Goal: Task Accomplishment & Management: Complete application form

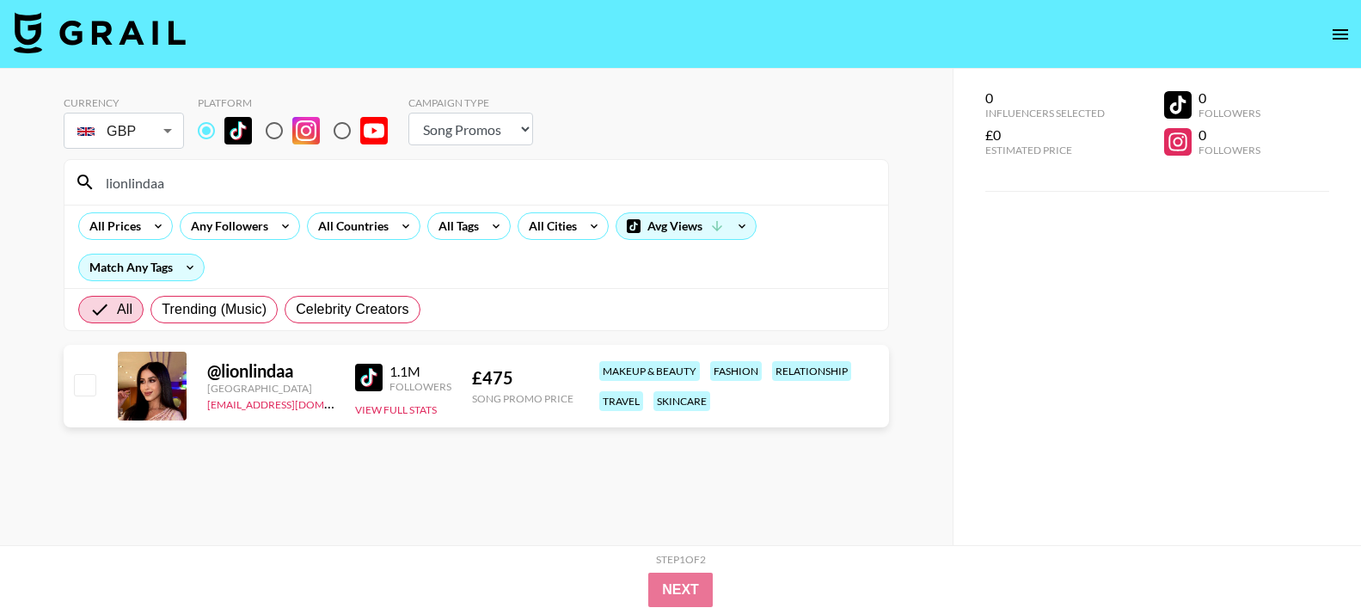
select select "Song"
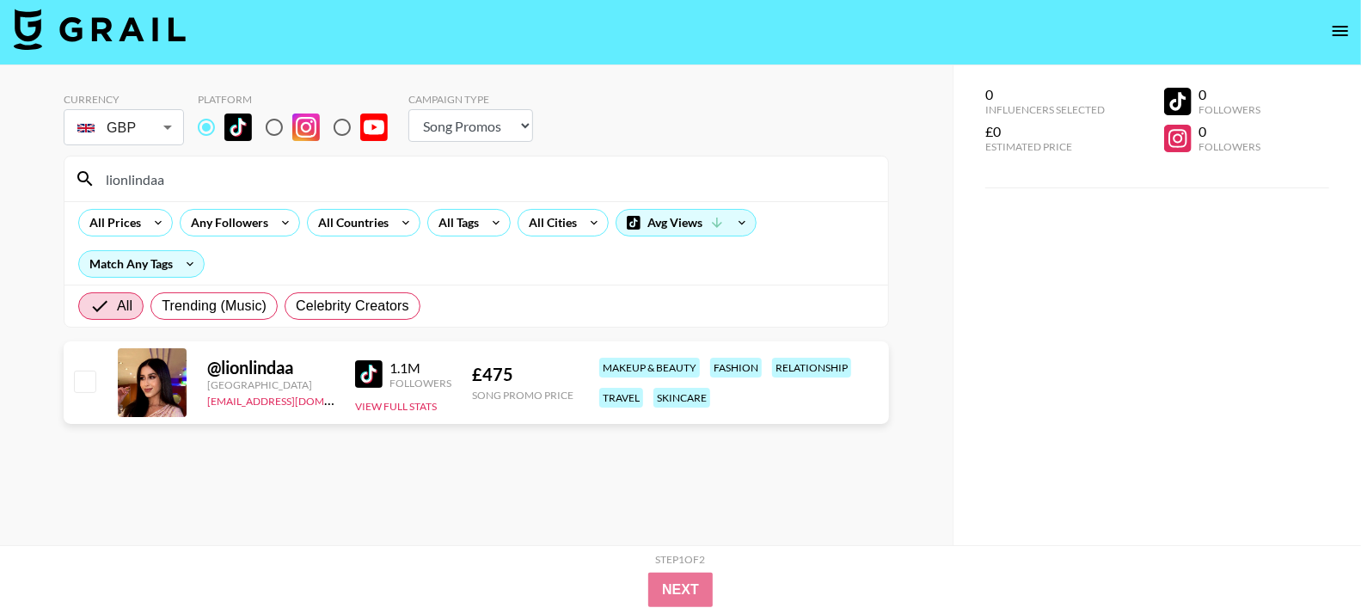
click at [81, 383] on input "checkbox" at bounding box center [84, 381] width 21 height 21
checkbox input "true"
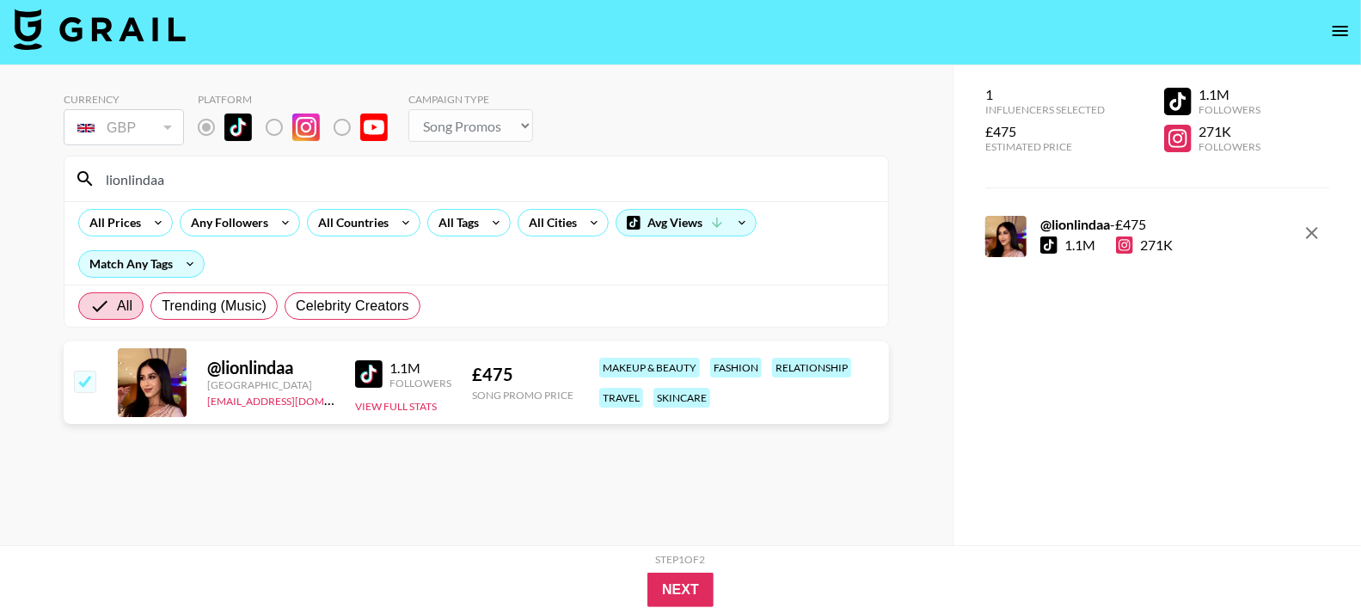
click at [141, 181] on input "lionlindaa" at bounding box center [486, 179] width 782 height 28
click at [144, 181] on input "lionlindaa" at bounding box center [486, 179] width 782 height 28
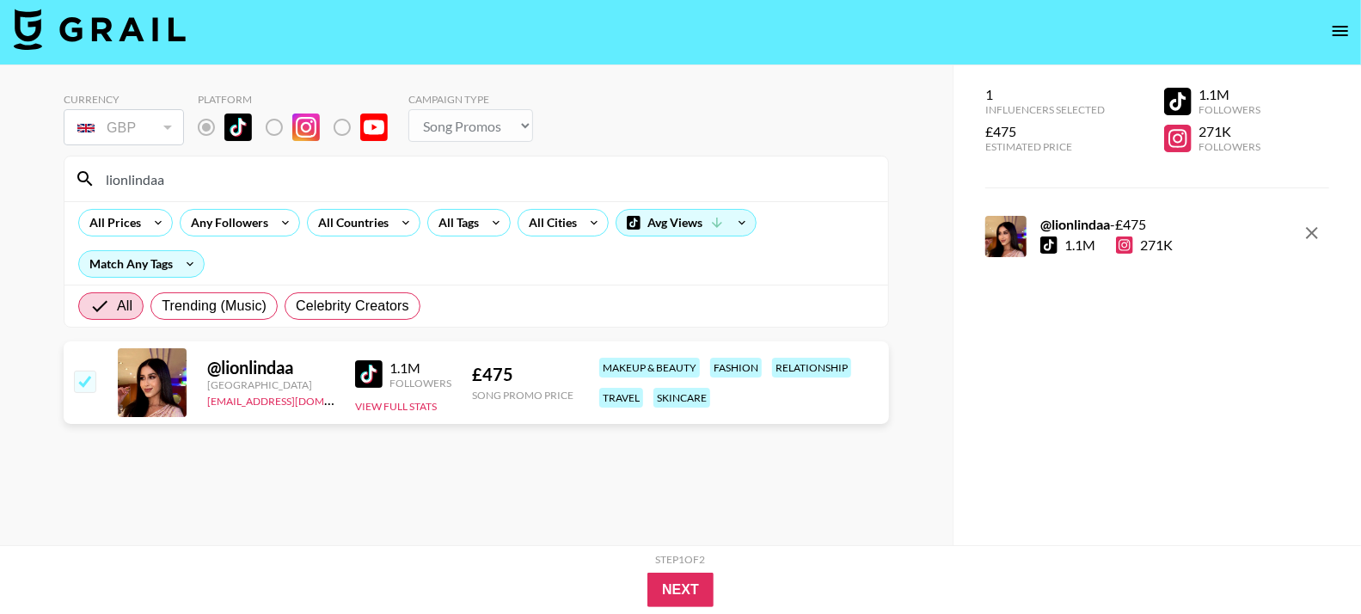
click at [144, 181] on input "lionlindaa" at bounding box center [486, 179] width 782 height 28
paste input "piperrockelle"
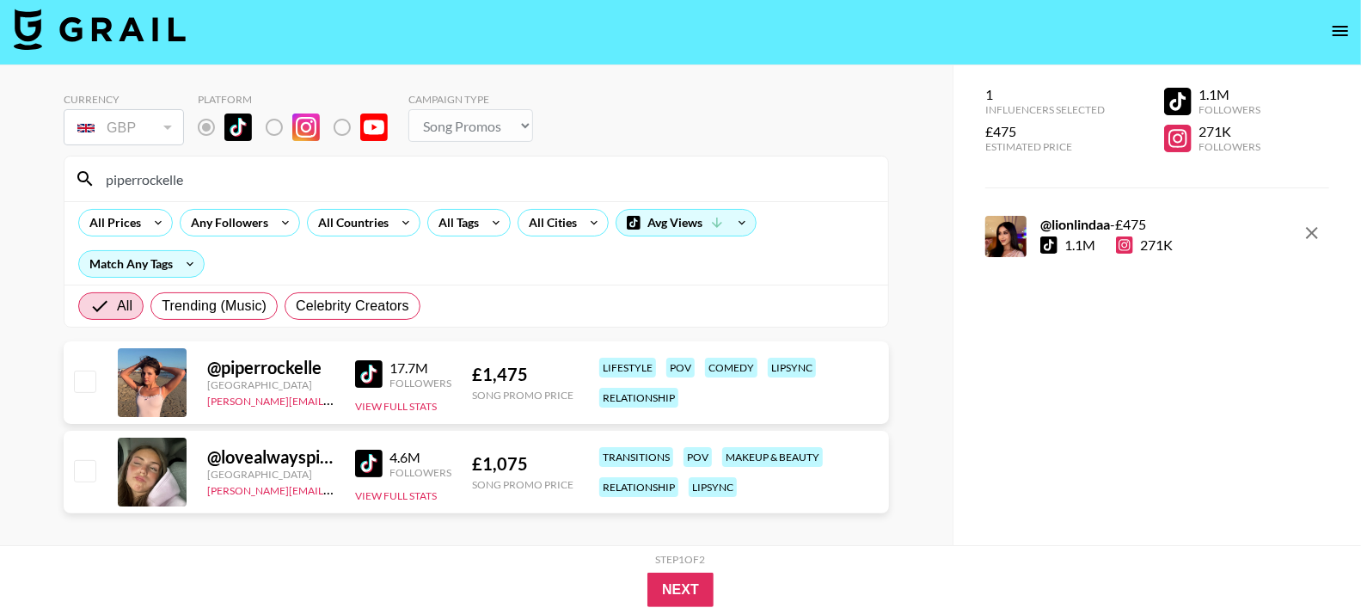
type input "piperrockelle"
click at [79, 395] on div "@ piperrockelle [GEOGRAPHIC_DATA] [PERSON_NAME][EMAIL_ADDRESS][DOMAIN_NAME] 17.…" at bounding box center [476, 382] width 825 height 83
click at [81, 384] on input "checkbox" at bounding box center [84, 381] width 21 height 21
checkbox input "true"
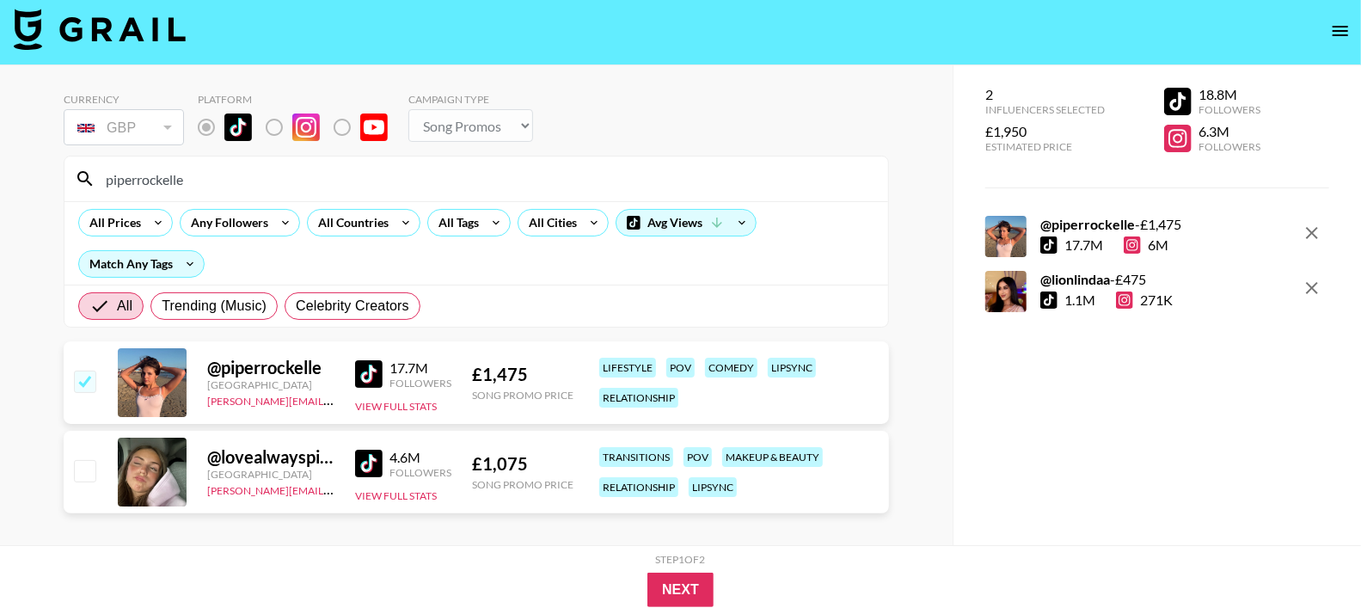
click at [304, 178] on input "piperrockelle" at bounding box center [486, 179] width 782 height 28
paste input "samdezz"
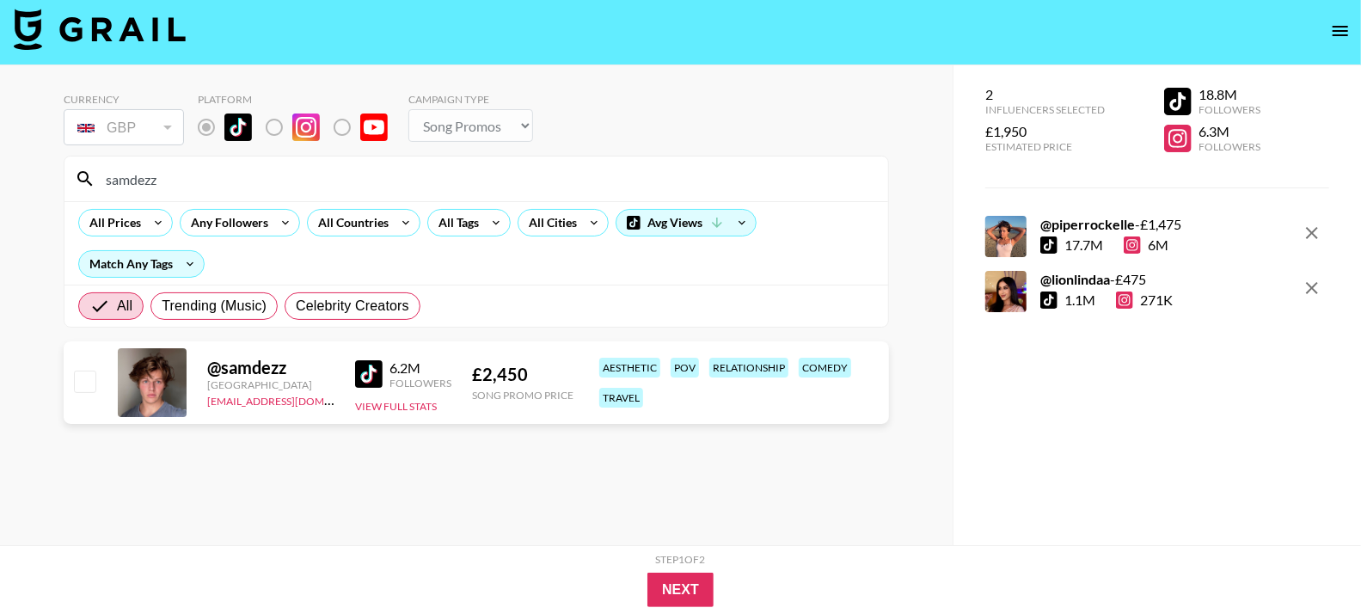
type input "samdezz"
click at [83, 378] on input "checkbox" at bounding box center [84, 381] width 21 height 21
checkbox input "true"
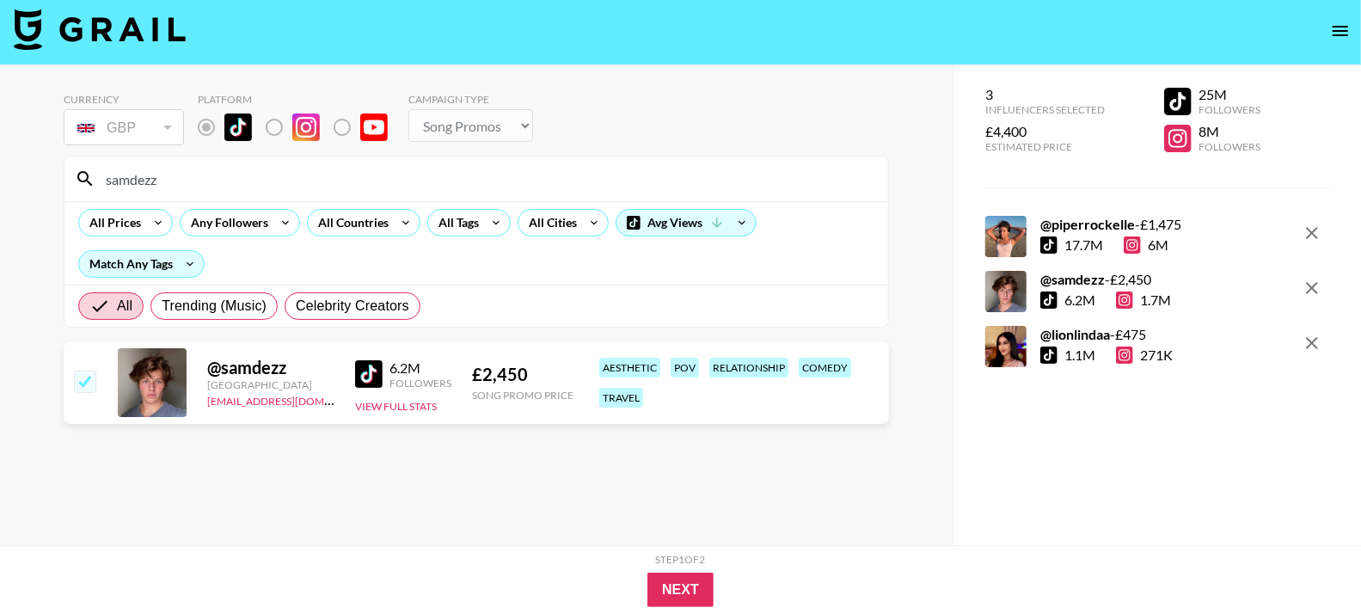
click at [184, 180] on input "samdezz" at bounding box center [486, 179] width 782 height 28
paste input "bbranson8"
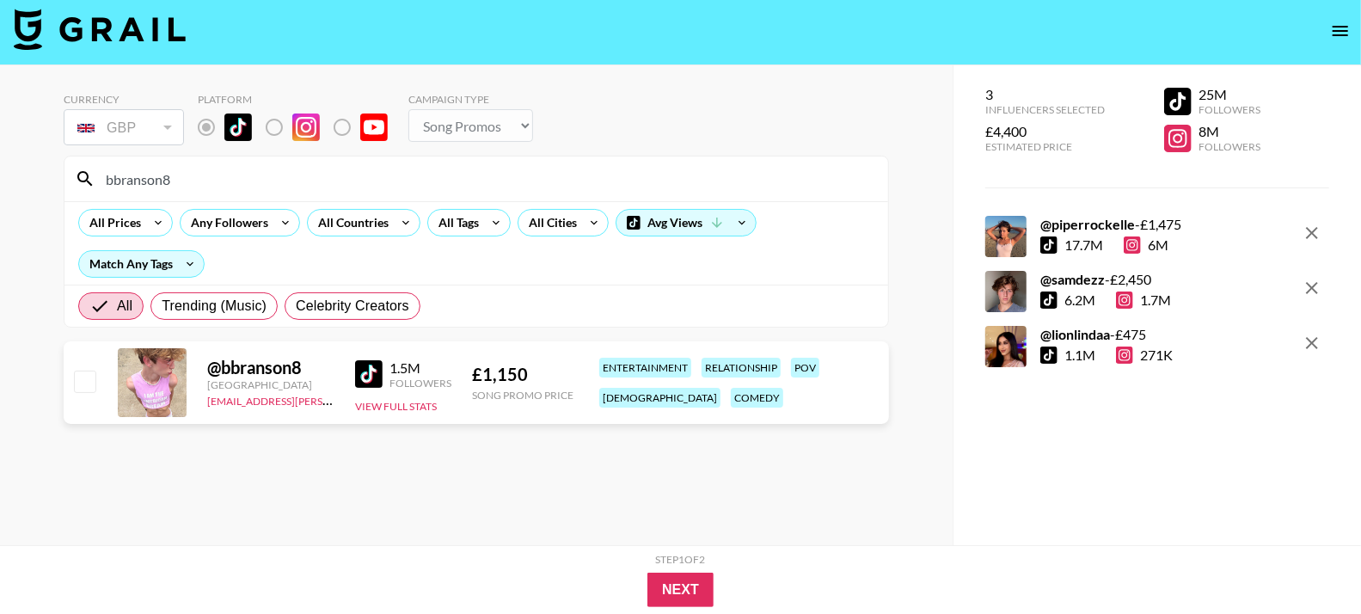
type input "bbranson8"
click at [88, 385] on input "checkbox" at bounding box center [84, 381] width 21 height 21
checkbox input "true"
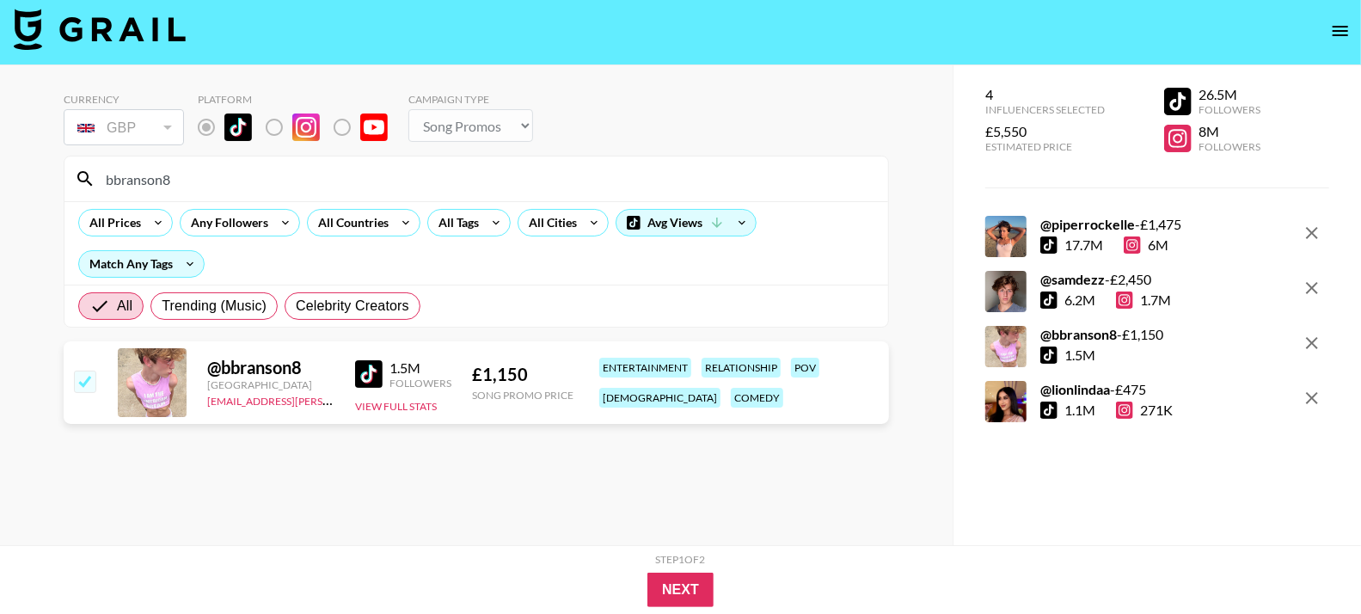
click at [173, 178] on input "bbranson8" at bounding box center [486, 179] width 782 height 28
click at [171, 178] on input "bbranson8" at bounding box center [486, 179] width 782 height 28
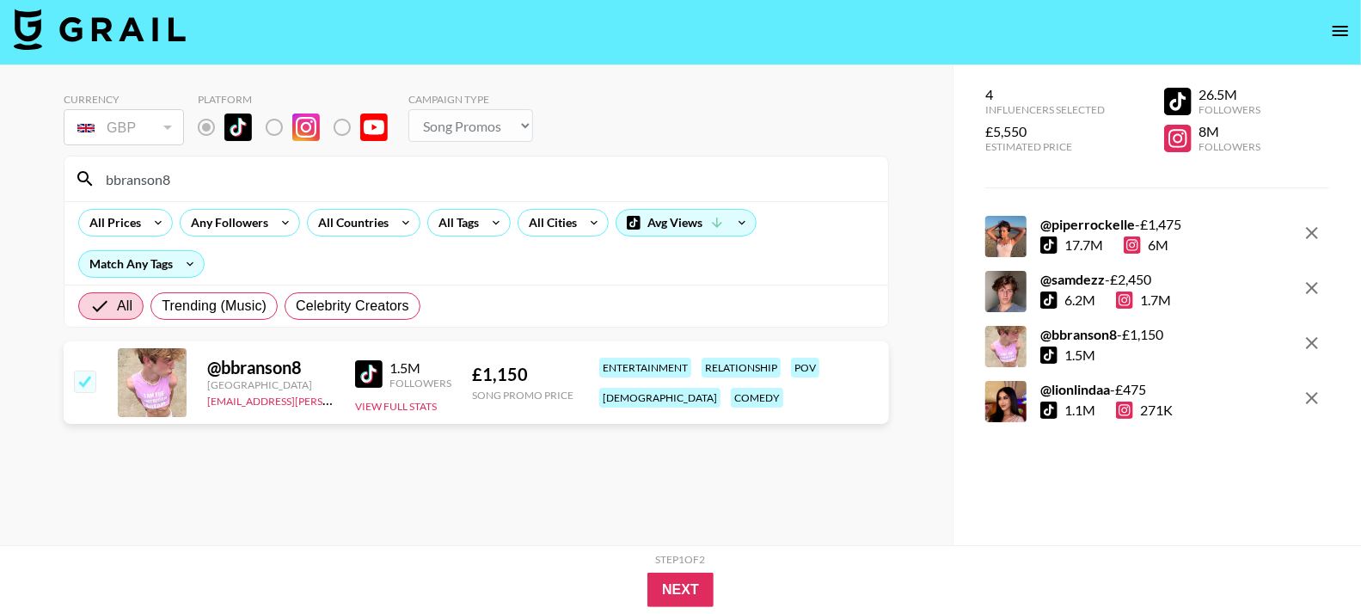
paste input "anaisha.[PERSON_NAME]"
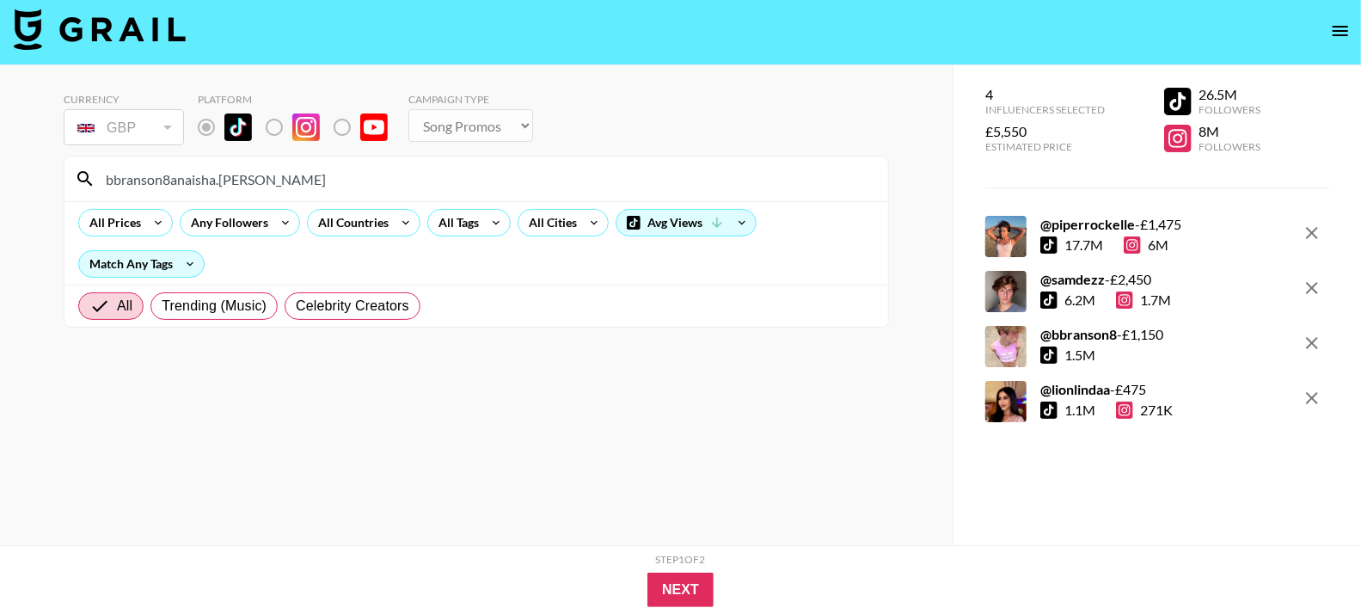
click at [164, 179] on input "bbranson8anaisha.[PERSON_NAME]" at bounding box center [486, 179] width 782 height 28
click at [165, 179] on input "bbranson8anaisha.[PERSON_NAME]" at bounding box center [486, 179] width 782 height 28
paste input "anaisha.[PERSON_NAME]"
paste input
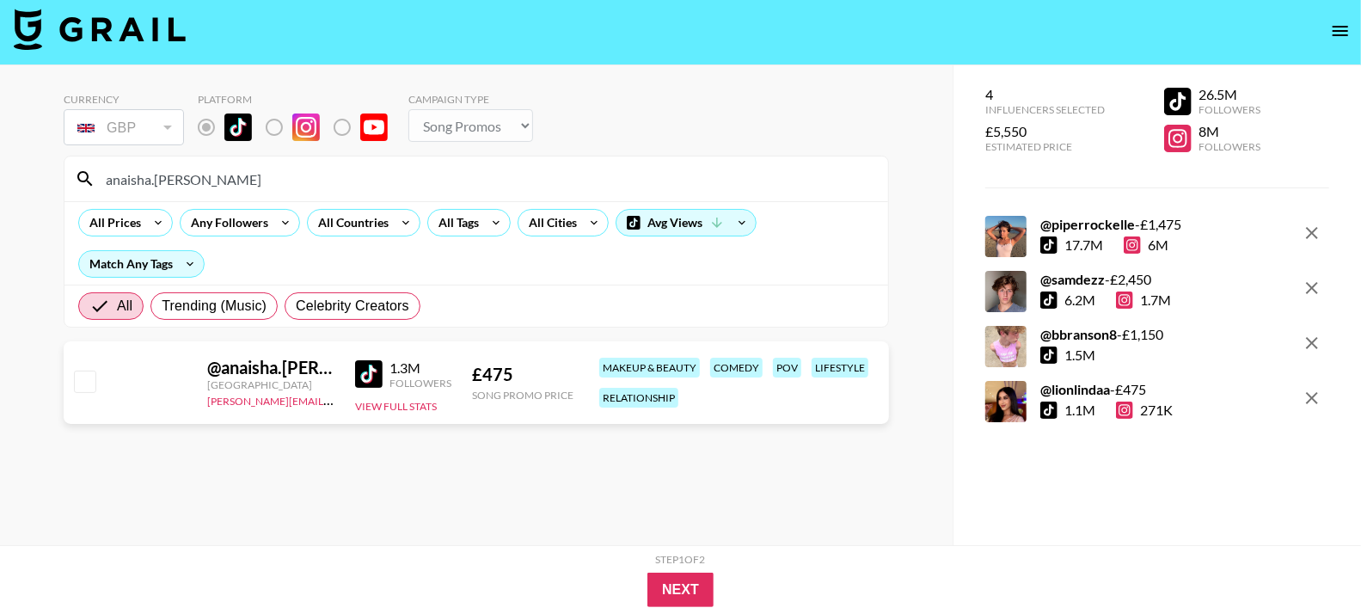
type input "anaisha.[PERSON_NAME]"
click at [92, 382] on input "checkbox" at bounding box center [84, 381] width 21 height 21
checkbox input "true"
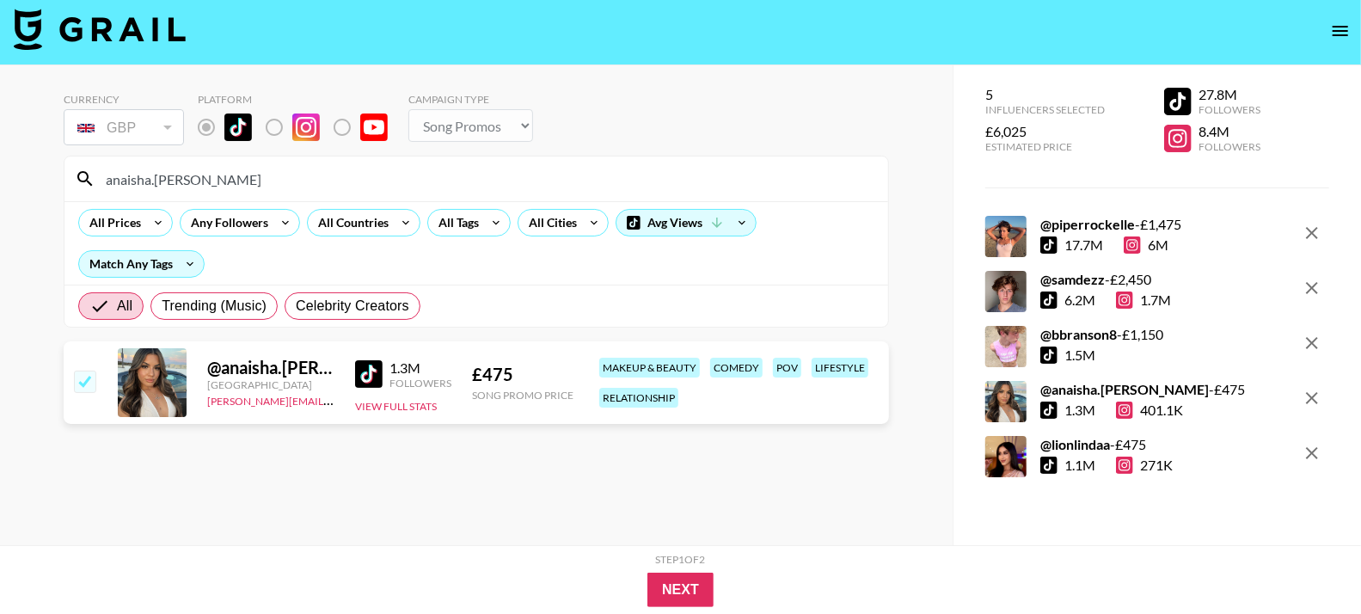
click at [349, 180] on input "anaisha.[PERSON_NAME]" at bounding box center [486, 179] width 782 height 28
click at [350, 180] on input "anaisha.[PERSON_NAME]" at bounding box center [486, 179] width 782 height 28
paste input "childishdom"
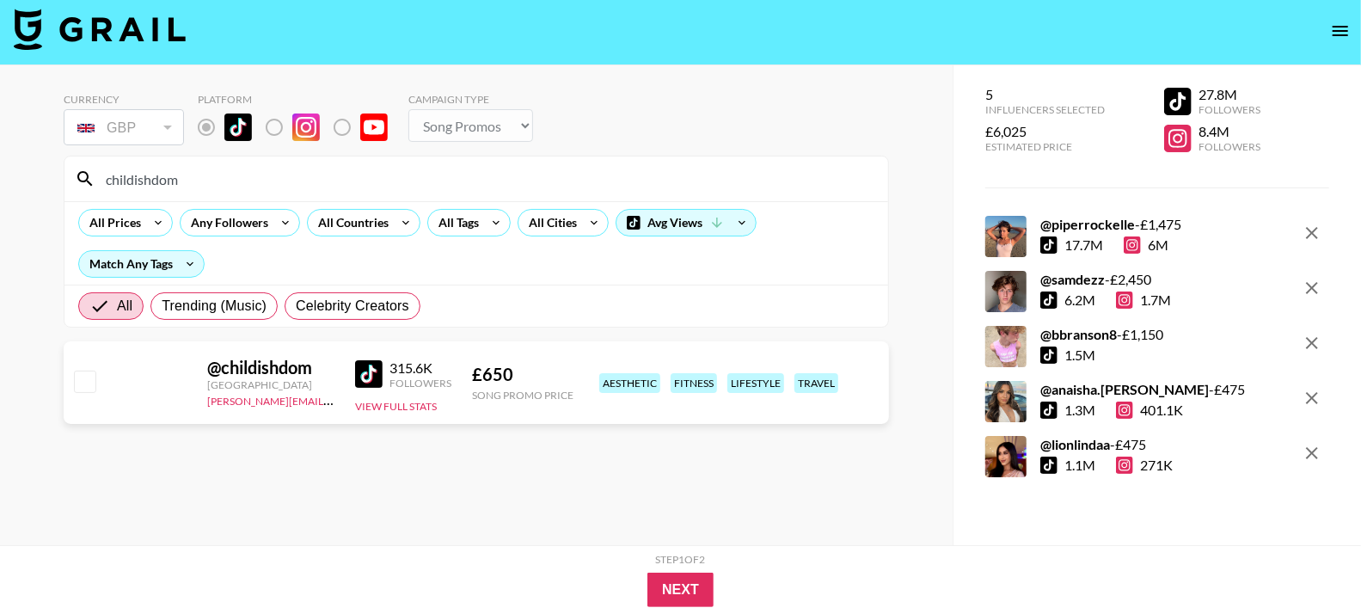
type input "childishdom"
click at [82, 379] on input "checkbox" at bounding box center [84, 381] width 21 height 21
checkbox input "true"
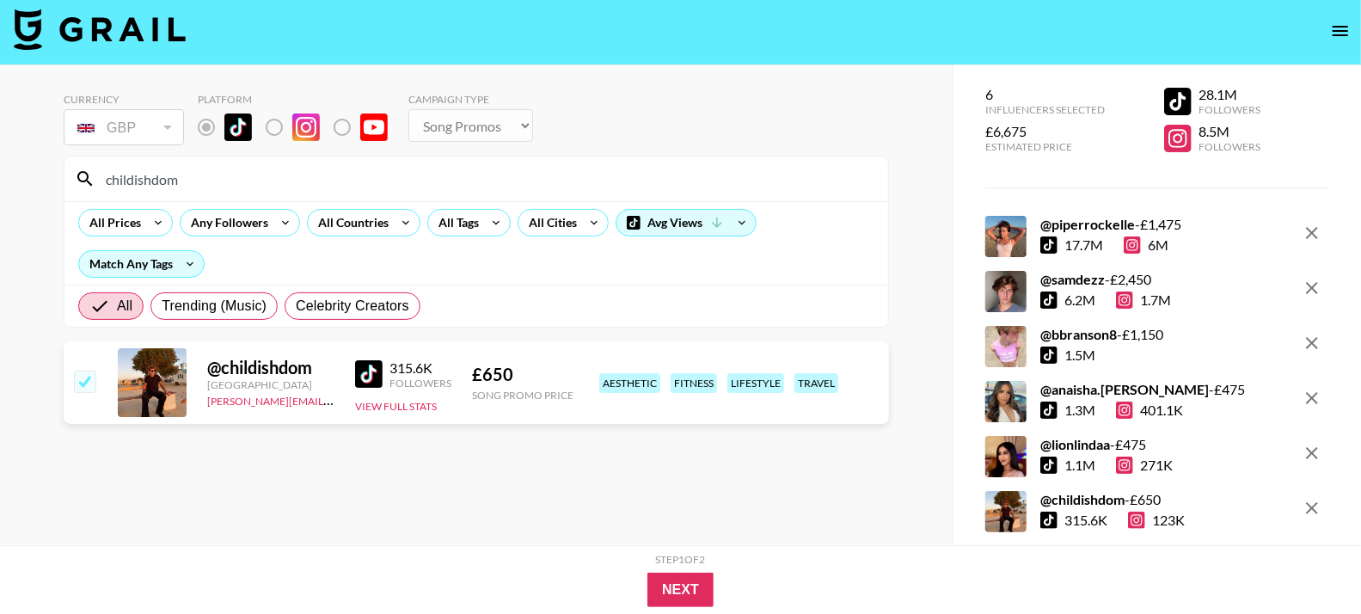
click at [205, 184] on input "childishdom" at bounding box center [486, 179] width 782 height 28
paste input "mrs.samsquatch"
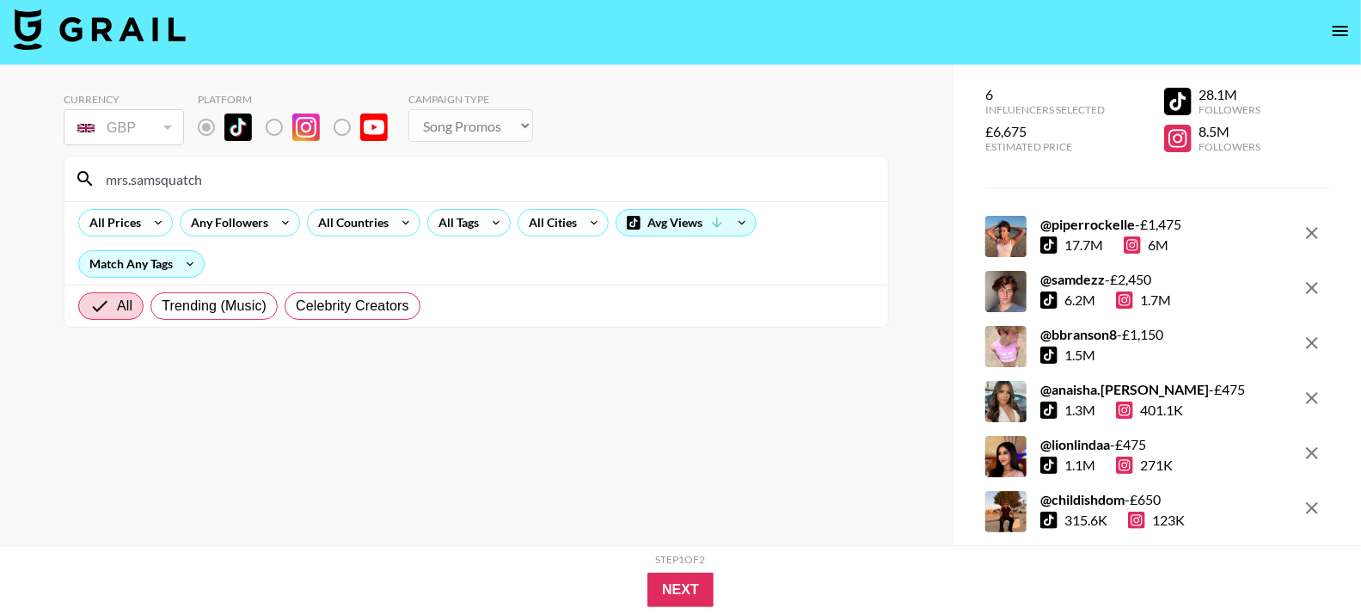
click at [180, 175] on input "mrs.samsquatch" at bounding box center [486, 179] width 782 height 28
paste input "lionlindaa"
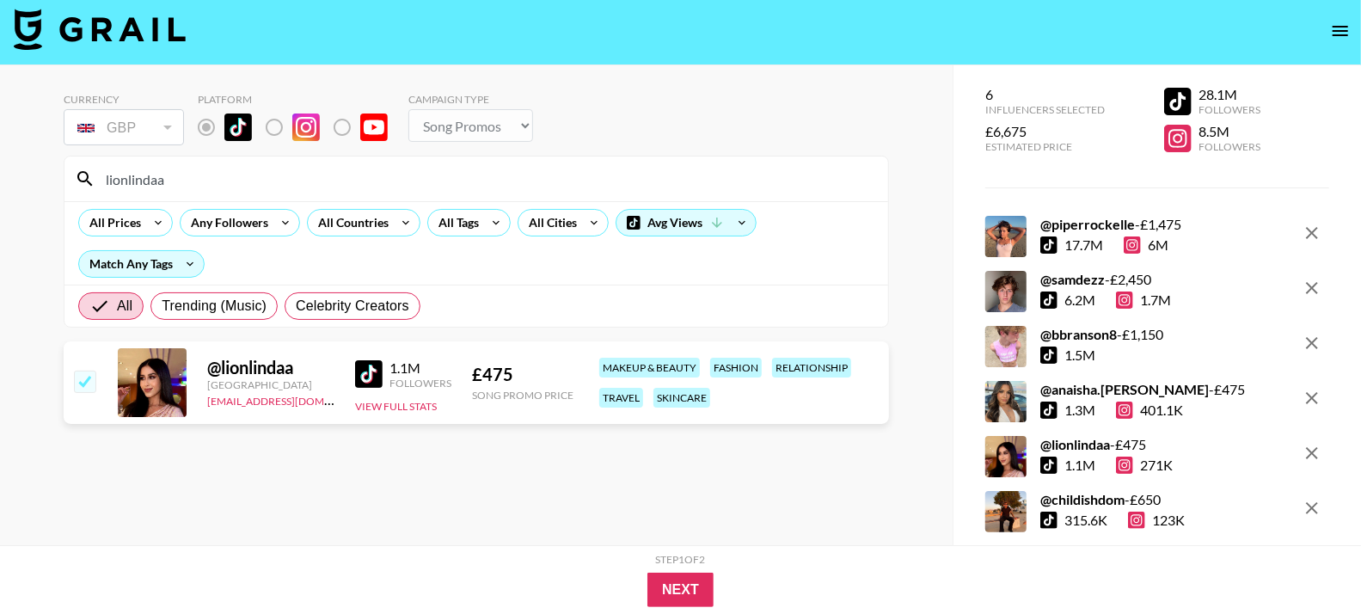
type input "lionlindaa"
click at [674, 609] on div "Step 1 of 2 View Summary Next" at bounding box center [680, 579] width 1361 height 69
click at [677, 594] on button "Next" at bounding box center [680, 590] width 66 height 34
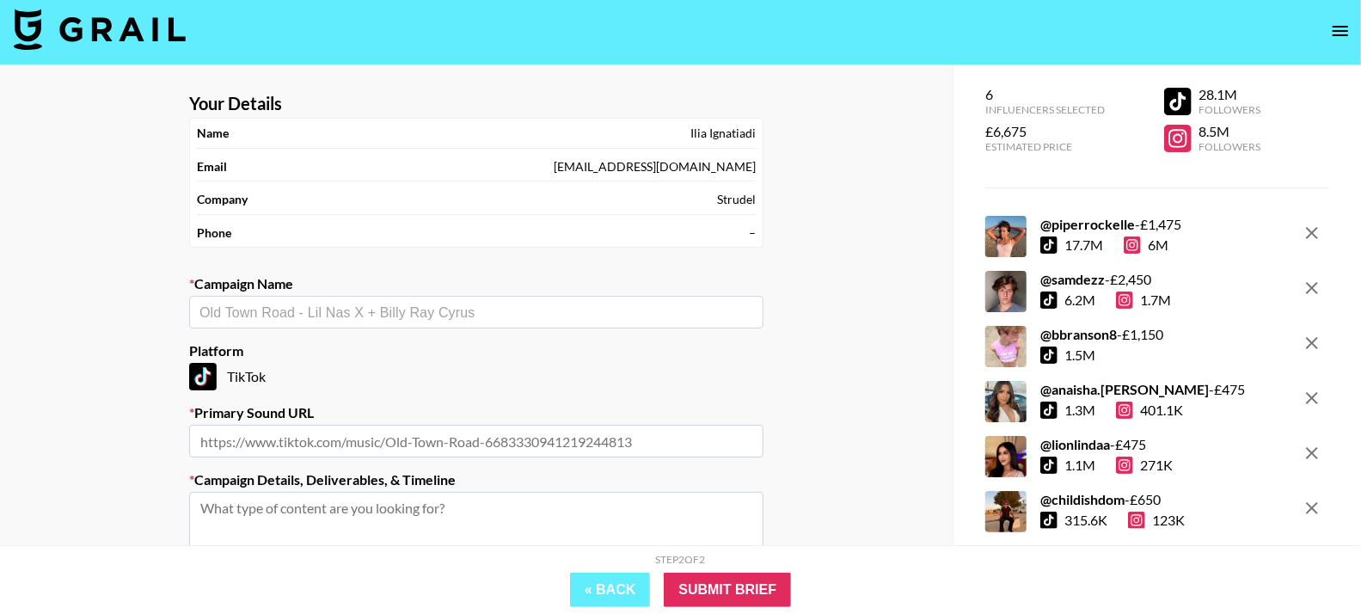
click at [305, 303] on input "text" at bounding box center [476, 313] width 554 height 20
click at [331, 343] on li "[PERSON_NAME] - Cold" at bounding box center [476, 348] width 574 height 28
type input "[PERSON_NAME] - Cold"
type input "[URL][DOMAIN_NAME]"
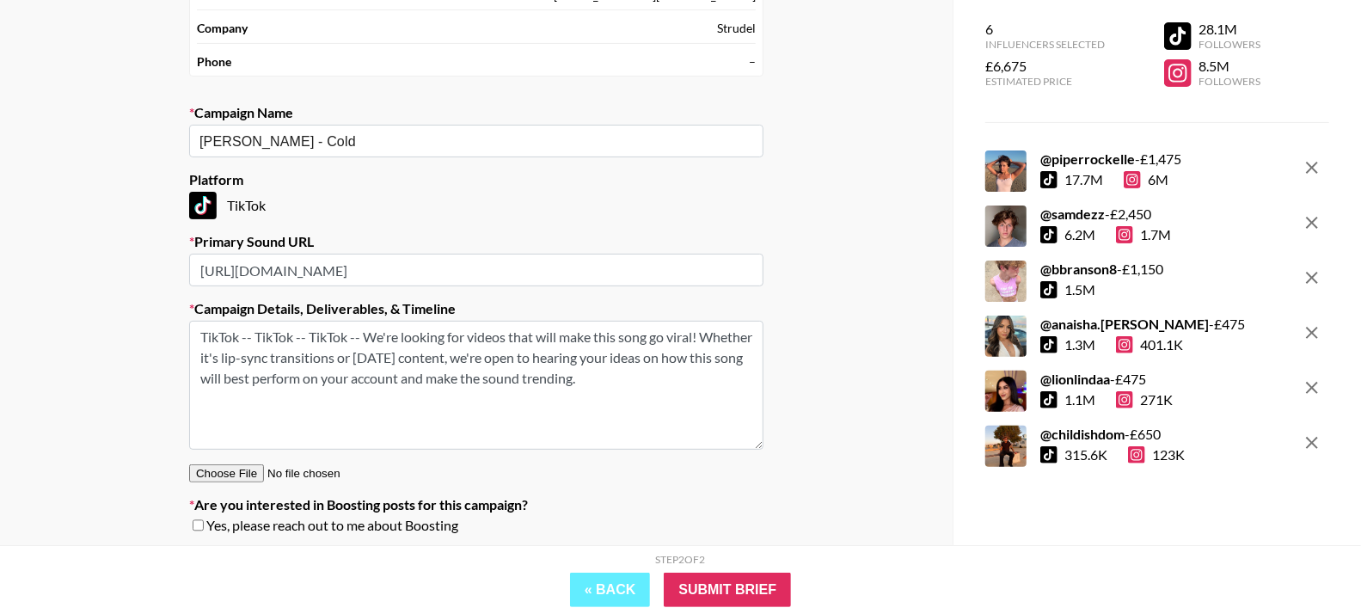
scroll to position [229, 0]
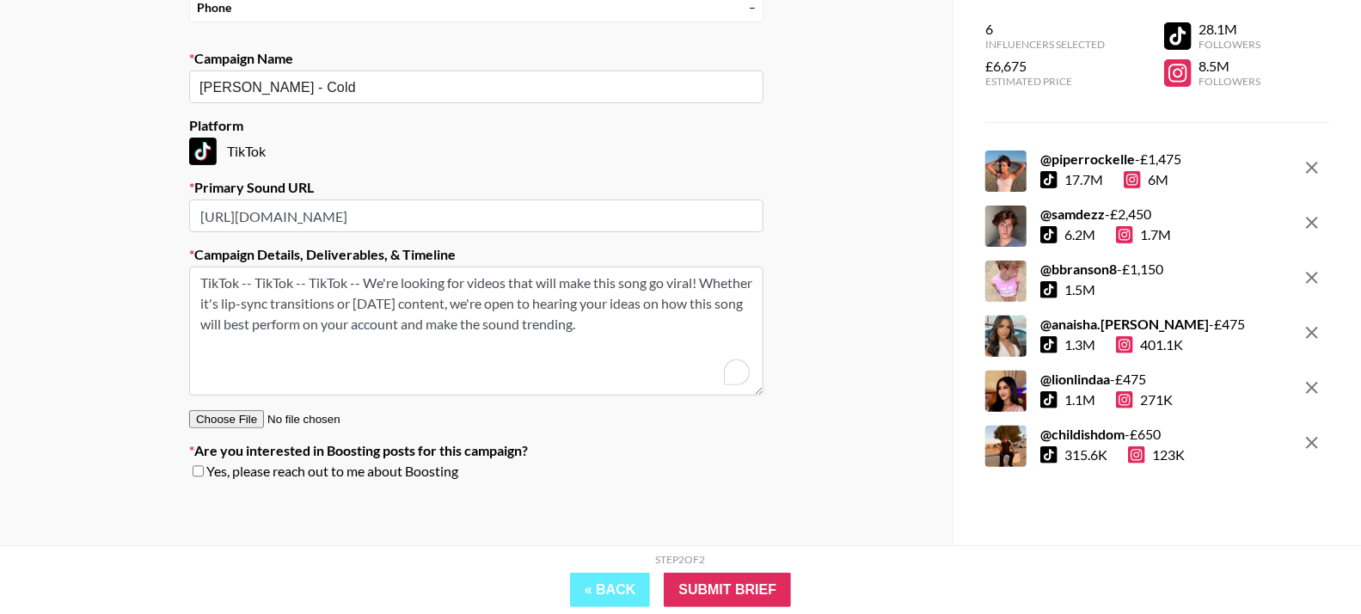
drag, startPoint x: 313, startPoint y: 280, endPoint x: 139, endPoint y: 278, distance: 173.7
click at [139, 278] on div "Your Details Name [PERSON_NAME] Email [PERSON_NAME][EMAIL_ADDRESS][DOMAIN_NAME]…" at bounding box center [476, 194] width 953 height 708
drag, startPoint x: 399, startPoint y: 279, endPoint x: 545, endPoint y: 328, distance: 154.2
click at [545, 328] on textarea "TikTok -- We're looking for videos that will make this song go viral! Whether i…" at bounding box center [476, 331] width 574 height 129
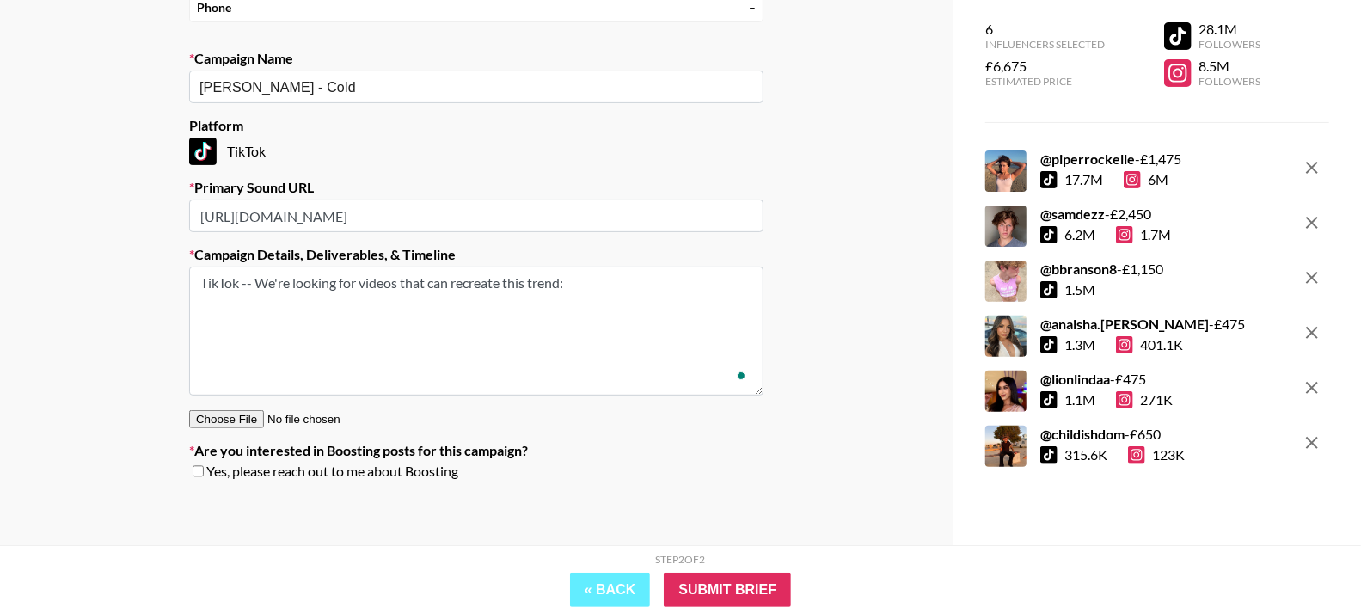
paste textarea "He wants them to recreate this trend: [URL][DOMAIN_NAME]"
drag, startPoint x: 442, startPoint y: 320, endPoint x: 194, endPoint y: 317, distance: 247.6
click at [194, 317] on html "Your Details Name [PERSON_NAME] Email [PERSON_NAME][EMAIL_ADDRESS][DOMAIN_NAME]…" at bounding box center [680, 194] width 1361 height 846
drag, startPoint x: 592, startPoint y: 328, endPoint x: 624, endPoint y: 329, distance: 32.7
click at [592, 328] on textarea "TikTok -- We're looking for videos that can recreate this trend: [URL][DOMAIN_N…" at bounding box center [476, 331] width 574 height 129
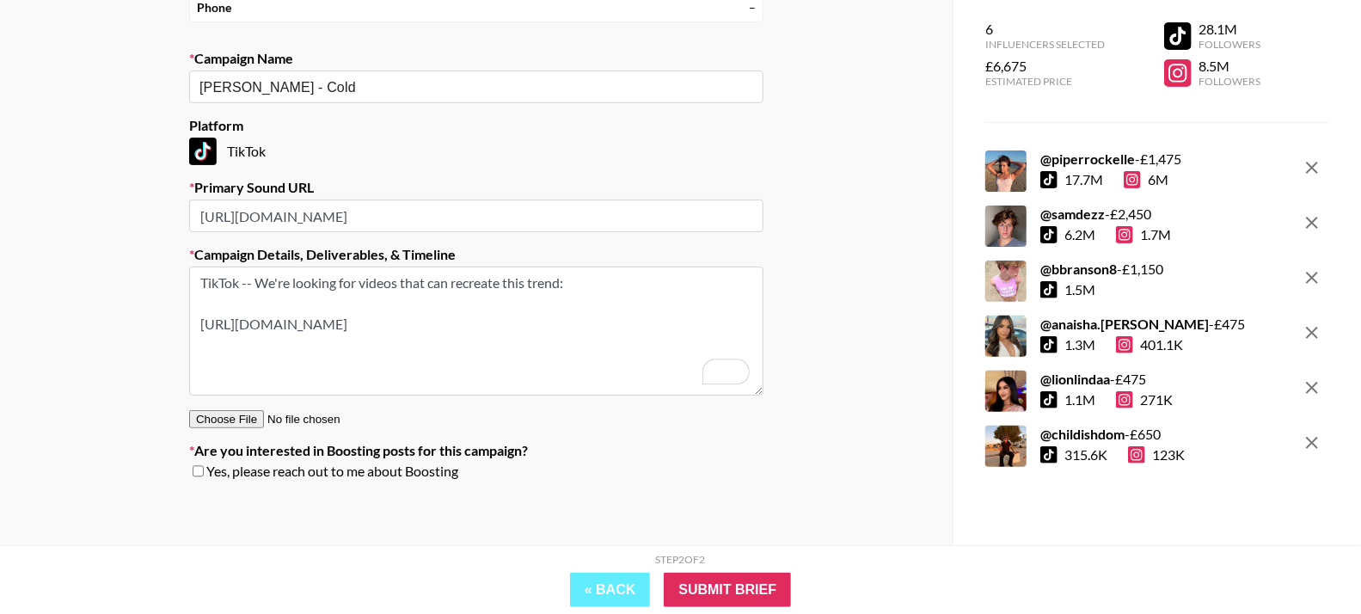
click at [629, 328] on textarea "TikTok -- We're looking for videos that can recreate this trend: [URL][DOMAIN_N…" at bounding box center [476, 331] width 574 height 129
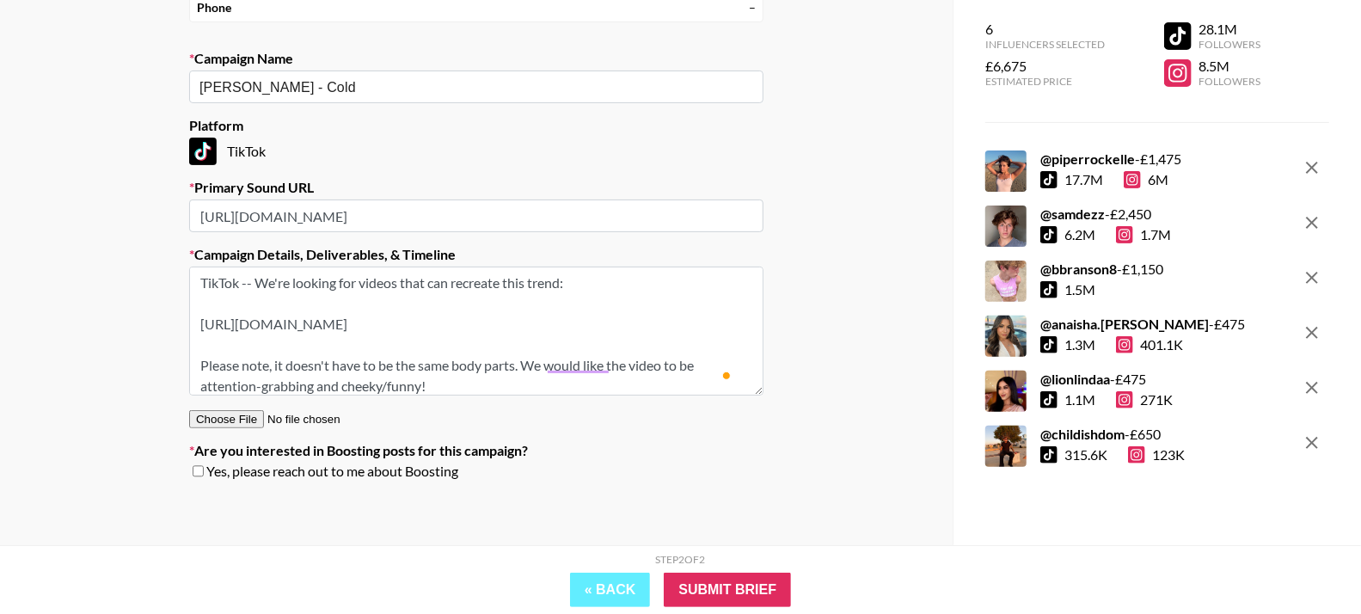
click at [477, 383] on textarea "TikTok -- We're looking for videos that can recreate this trend: [URL][DOMAIN_N…" at bounding box center [476, 331] width 574 height 129
click at [638, 335] on textarea "TikTok -- We're looking for videos that can recreate this trend: [URL][DOMAIN_N…" at bounding box center [476, 331] width 574 height 129
click at [630, 317] on textarea "TikTok -- We're looking for videos that can recreate this trend: [URL][DOMAIN_N…" at bounding box center [476, 331] width 574 height 129
paste textarea "[URL][DOMAIN_NAME]"
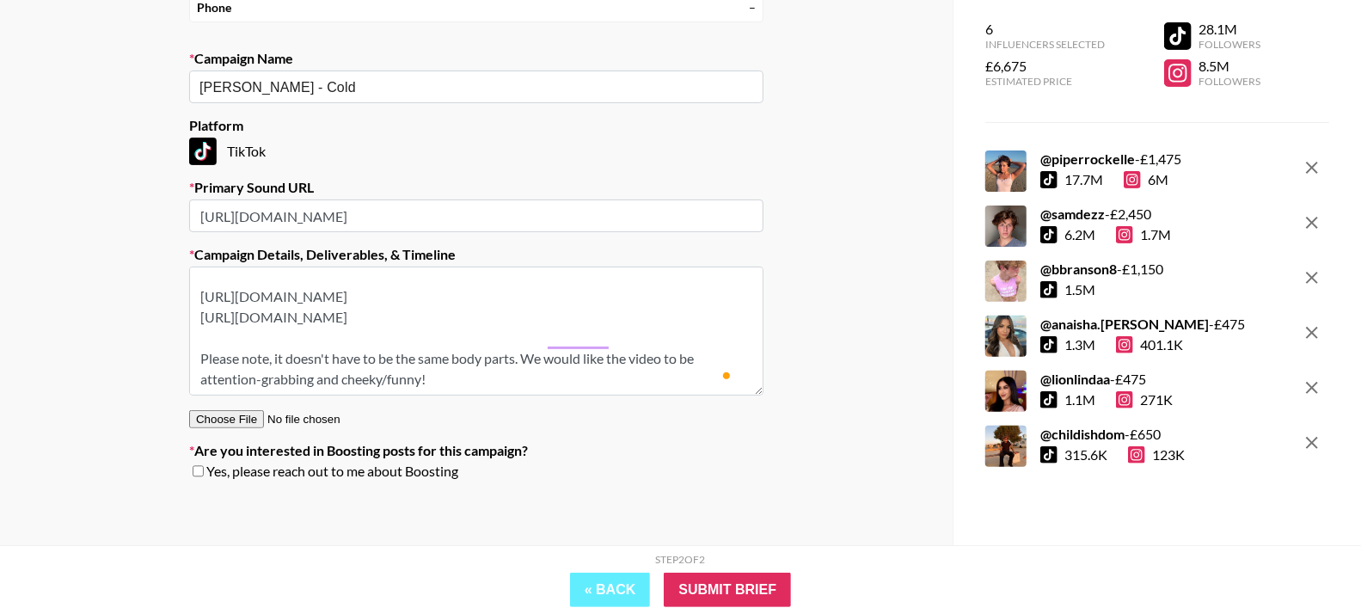
scroll to position [0, 0]
click at [592, 376] on textarea "TikTok -- We're looking for videos that can recreate this trend: [URL][DOMAIN_N…" at bounding box center [476, 331] width 574 height 129
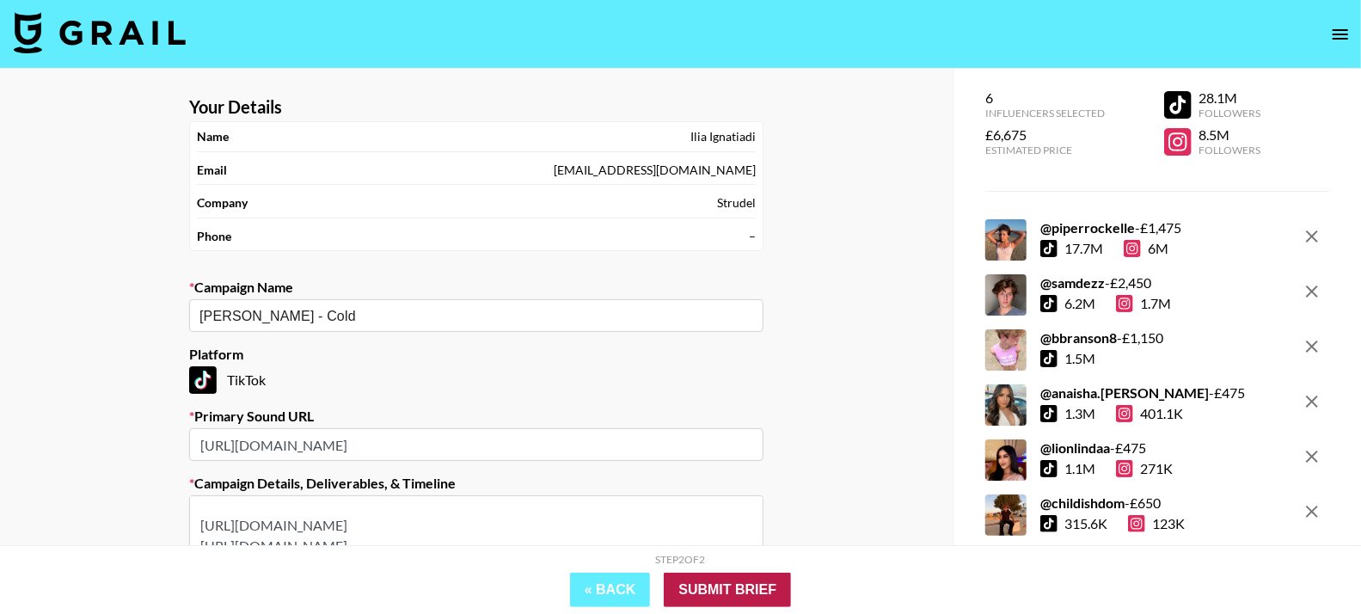
type textarea "TikTok -- We're looking for videos that can recreate this trend: [URL][DOMAIN_N…"
click at [729, 595] on input "Submit Brief" at bounding box center [727, 590] width 127 height 34
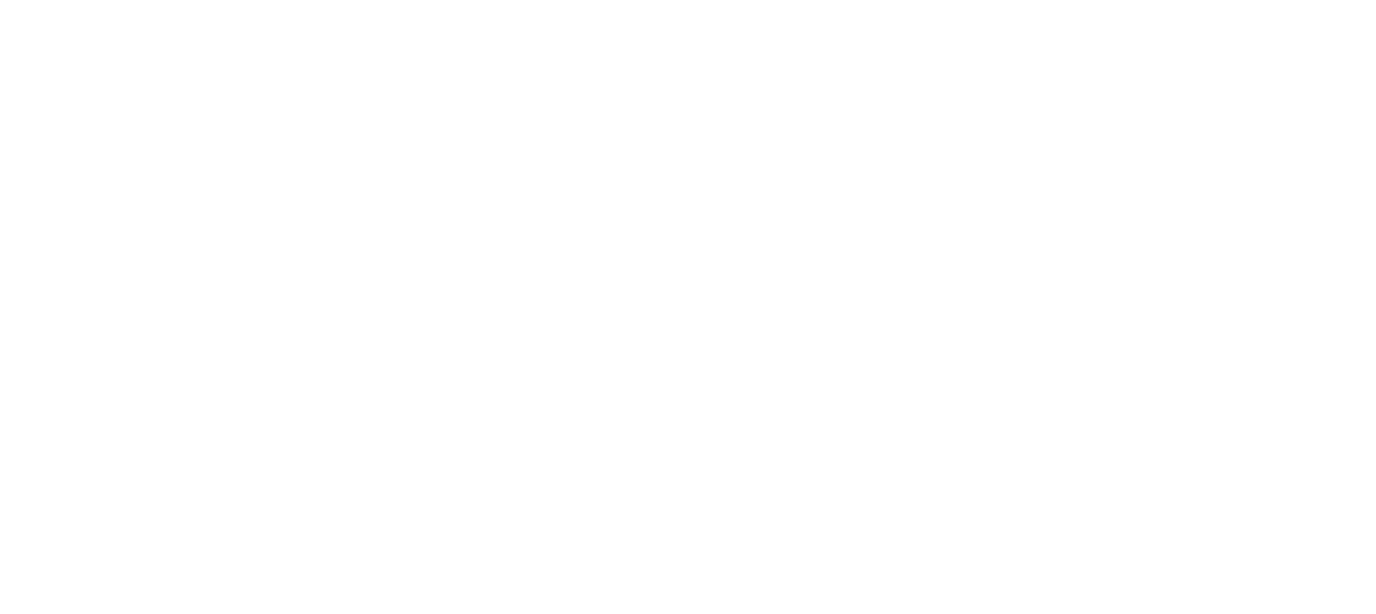
select select "Song"
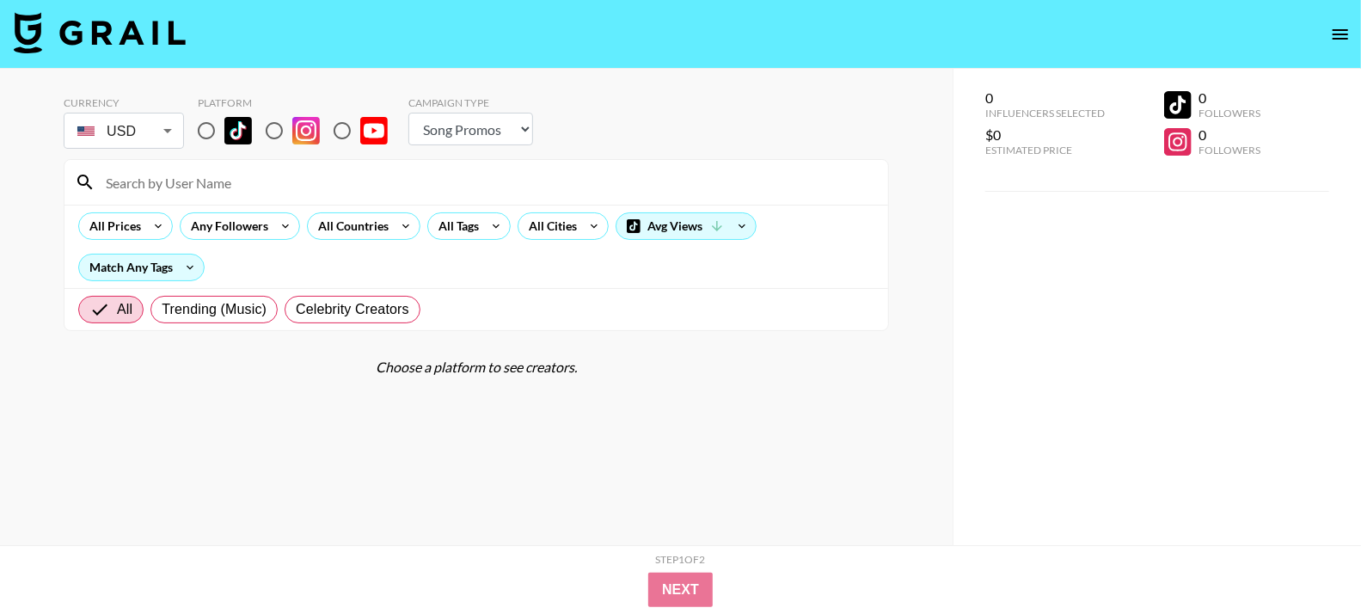
click at [328, 181] on input at bounding box center [486, 183] width 782 height 28
click at [199, 133] on input "radio" at bounding box center [206, 131] width 36 height 36
radio input "true"
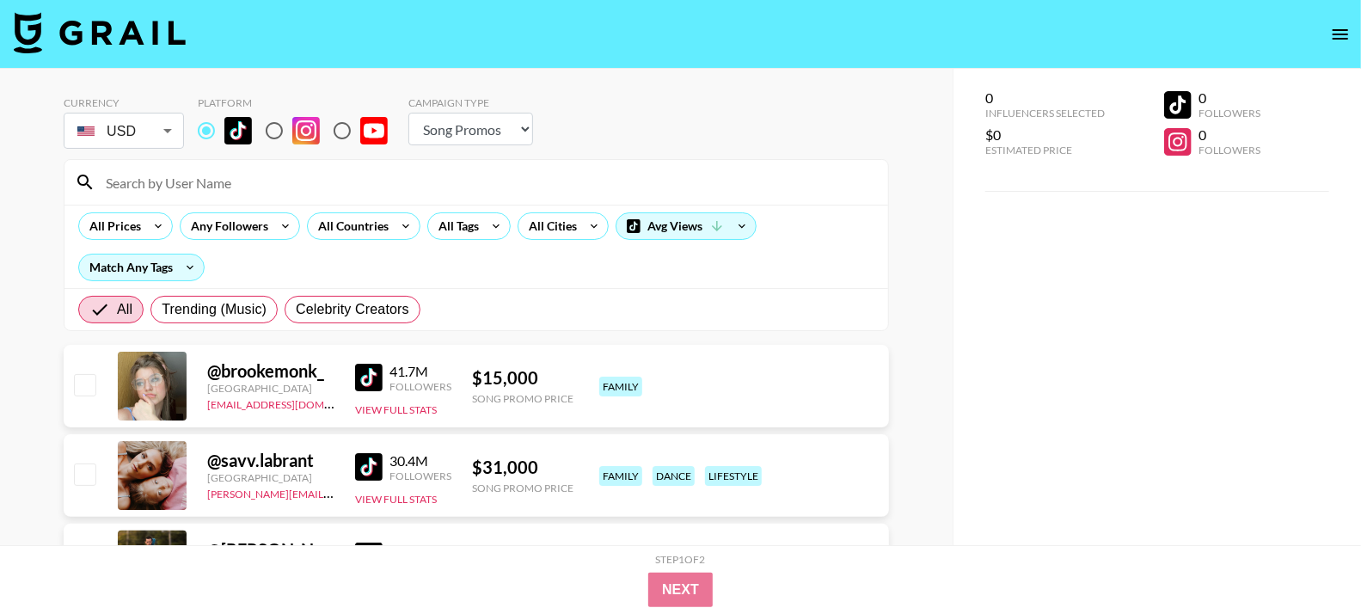
click at [210, 177] on input at bounding box center [486, 183] width 782 height 28
paste input "mrs.samsquatch"
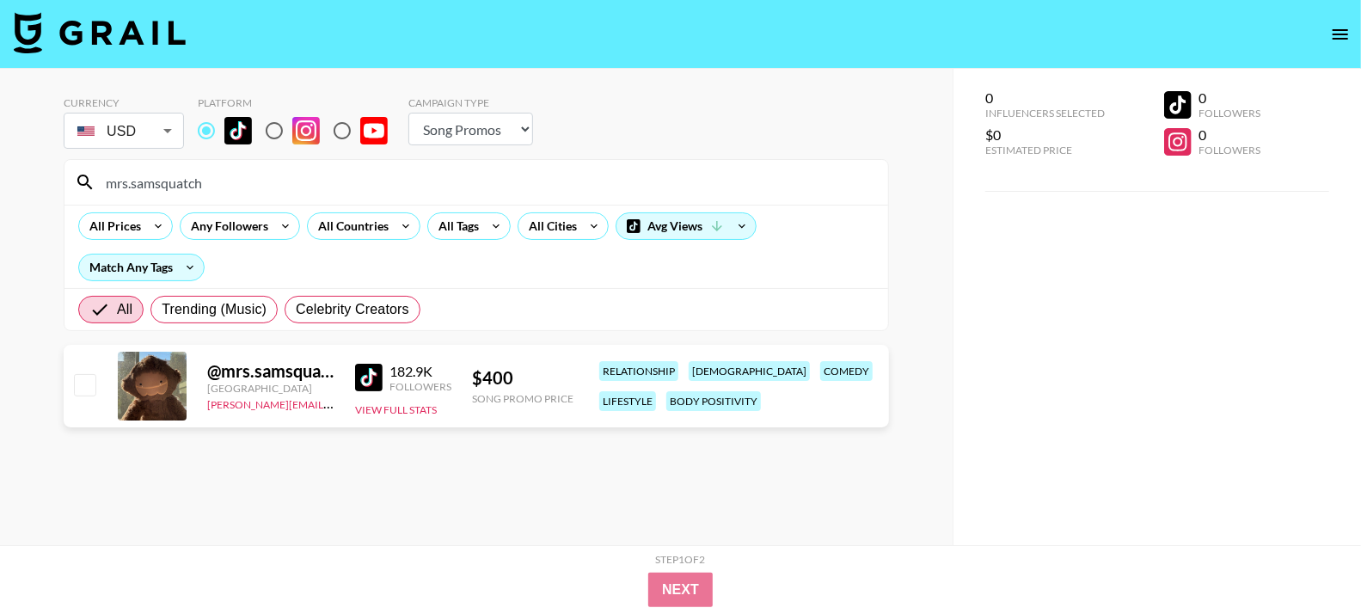
type input "mrs.samsquatch"
click at [98, 372] on div "@ mrs.samsquatch United States taylor.chambers@grail-talent.com 182.9K Follower…" at bounding box center [476, 386] width 825 height 83
click at [88, 384] on input "checkbox" at bounding box center [84, 384] width 21 height 21
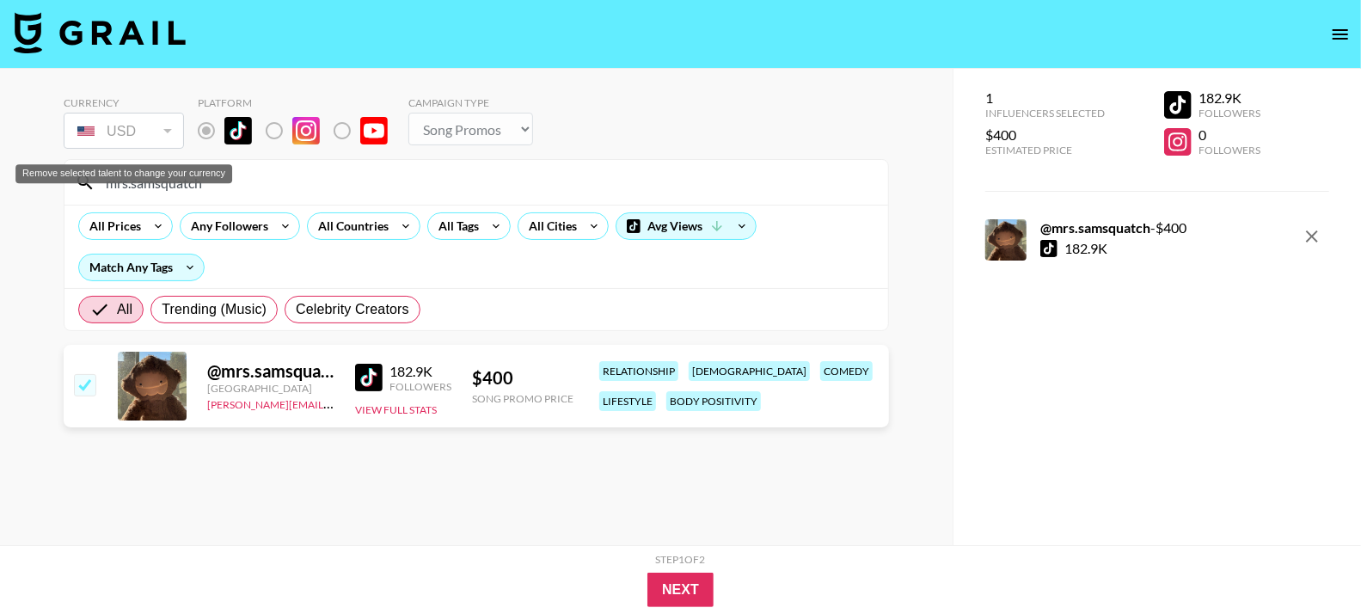
click at [100, 127] on span "Remove selected talent to change your currency" at bounding box center [88, 130] width 22 height 9
click at [87, 383] on input "checkbox" at bounding box center [84, 384] width 21 height 21
checkbox input "false"
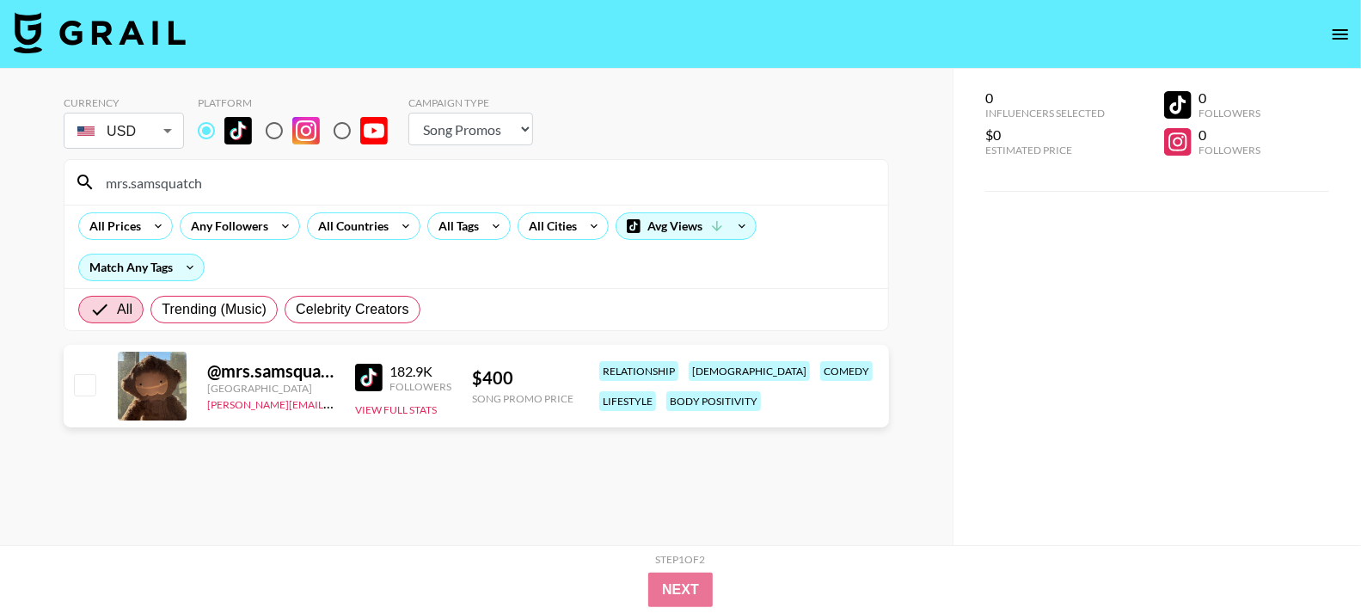
click at [122, 146] on div "USD USD ​" at bounding box center [124, 131] width 120 height 36
click at [132, 124] on body "Currency USD USD ​ Platform Campaign Type Choose Type... Song Promos Brand Prom…" at bounding box center [688, 341] width 1376 height 683
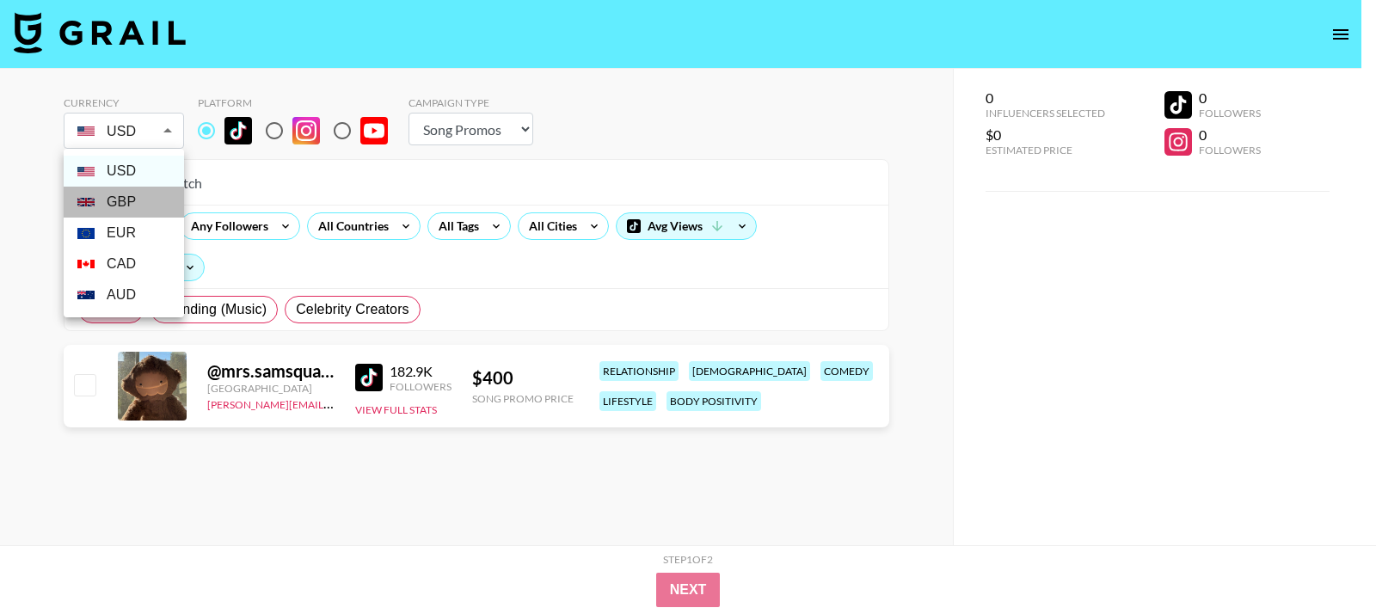
click at [138, 200] on li "GBP" at bounding box center [124, 202] width 120 height 31
type input "GBP"
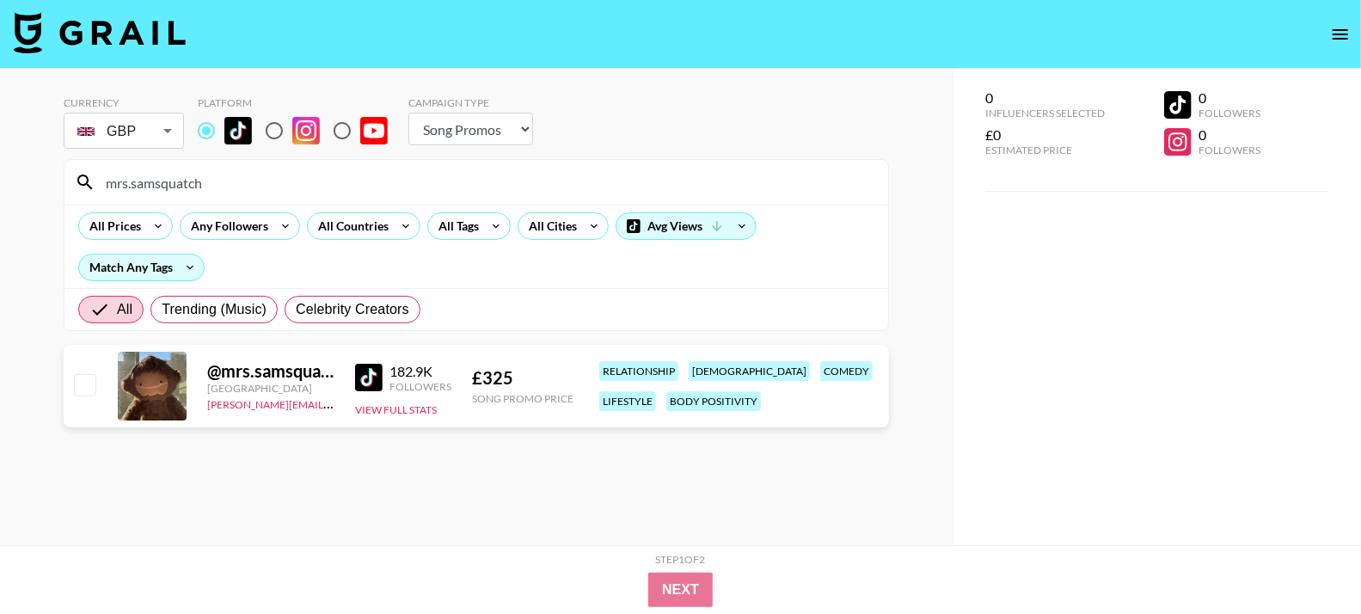
click at [95, 385] on input "checkbox" at bounding box center [84, 384] width 21 height 21
checkbox input "true"
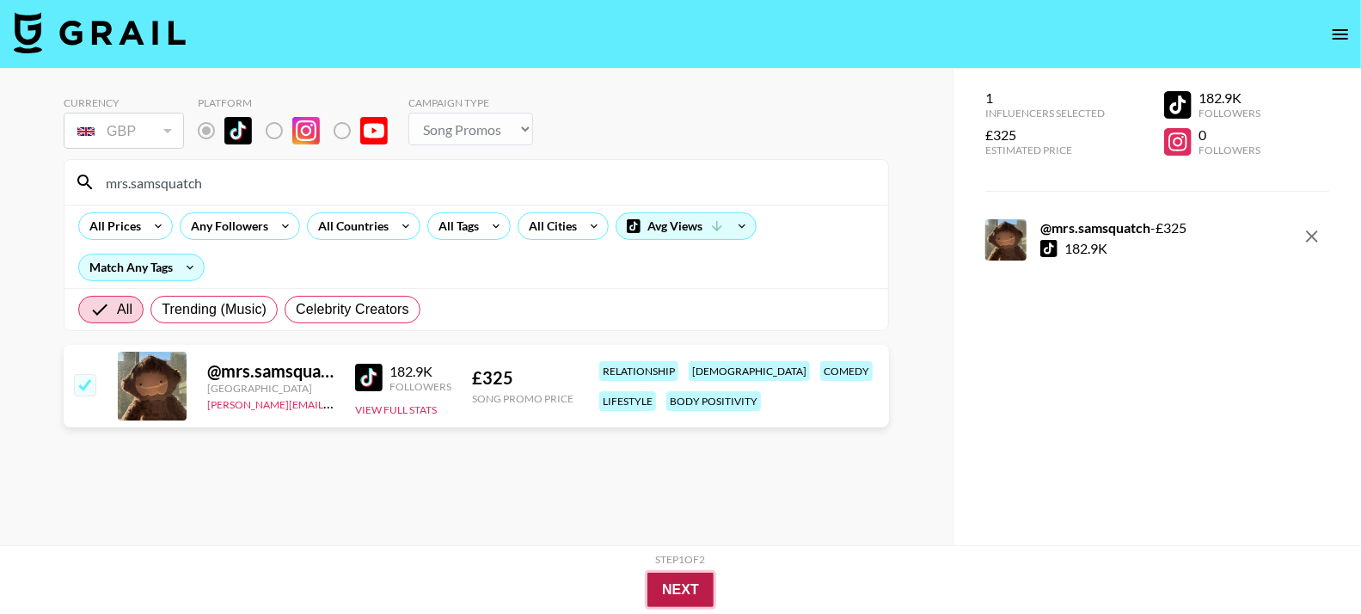
click at [672, 583] on button "Next" at bounding box center [680, 590] width 66 height 34
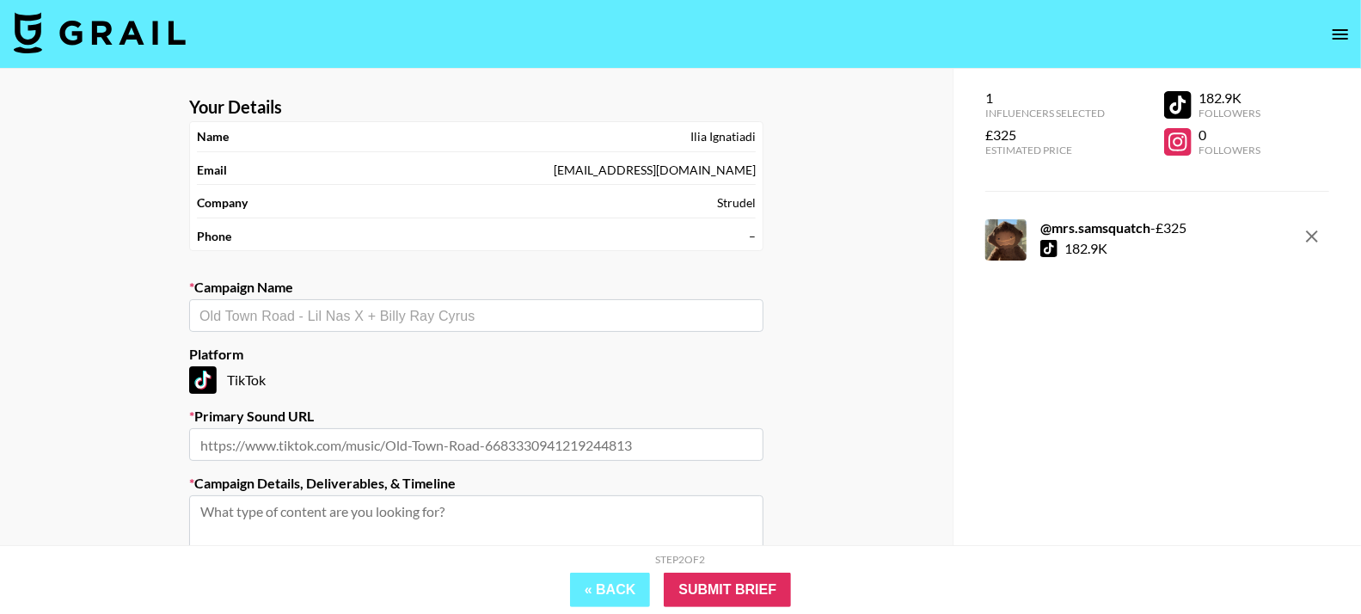
click at [434, 325] on div "​" at bounding box center [476, 315] width 574 height 33
click at [435, 353] on li "[PERSON_NAME] - Cold" at bounding box center [476, 351] width 574 height 28
type input "[PERSON_NAME] - Cold"
type input "[URL][DOMAIN_NAME]"
type textarea "TikTok -- TikTok -- We're looking for videos that can recreate this trend: http…"
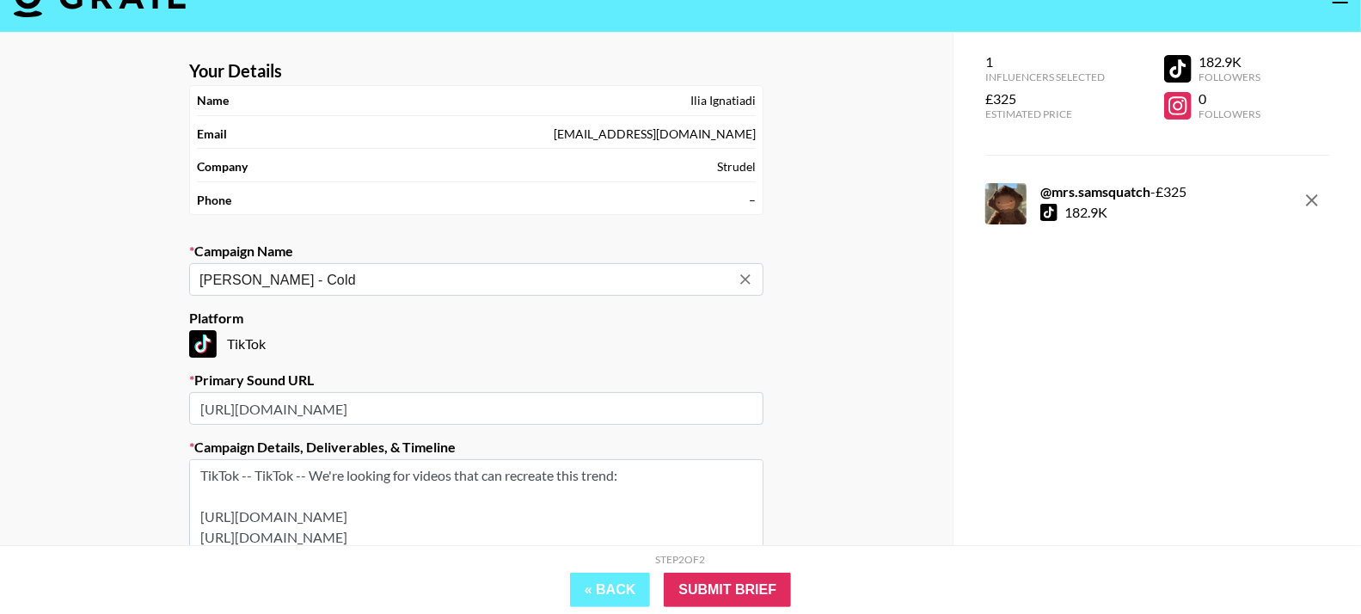
scroll to position [229, 0]
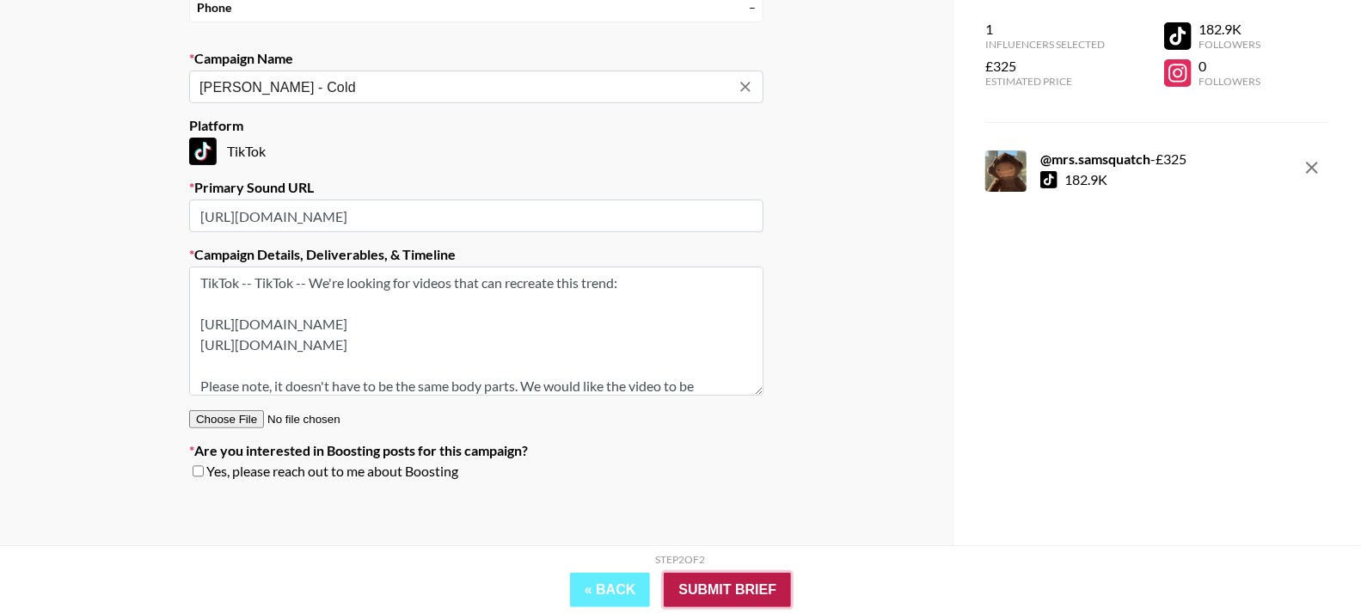
click at [745, 579] on input "Submit Brief" at bounding box center [727, 590] width 127 height 34
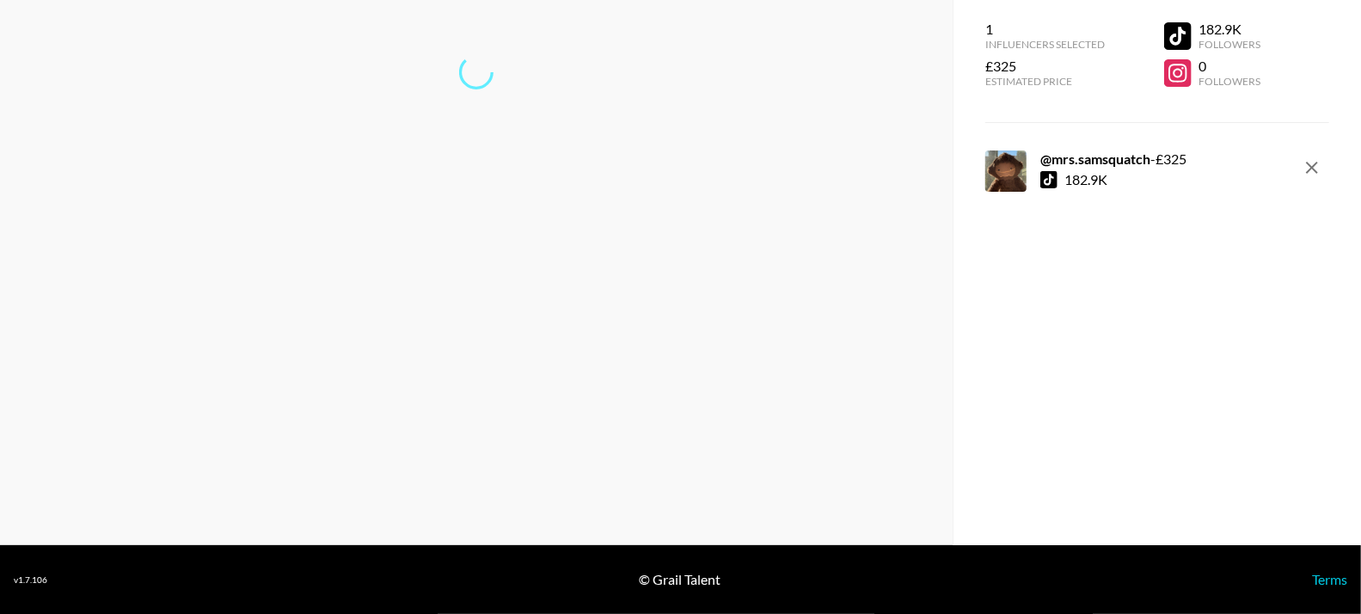
scroll to position [69, 0]
